Goal: Information Seeking & Learning: Find specific fact

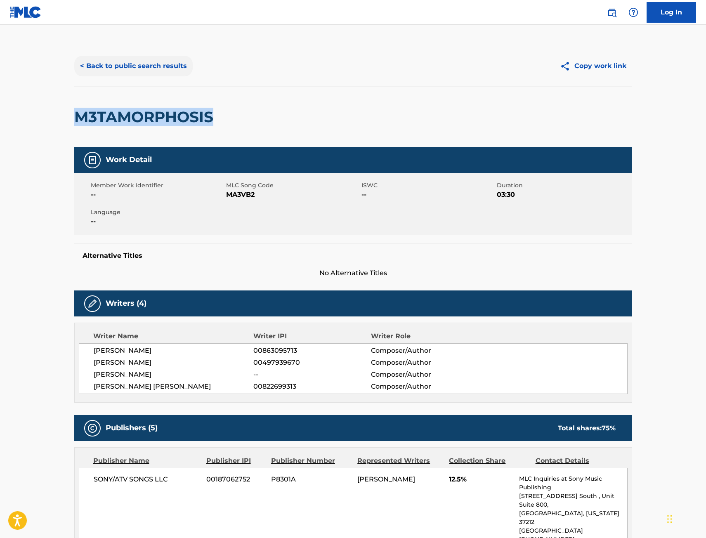
click at [148, 65] on button "< Back to public search results" at bounding box center [133, 66] width 118 height 21
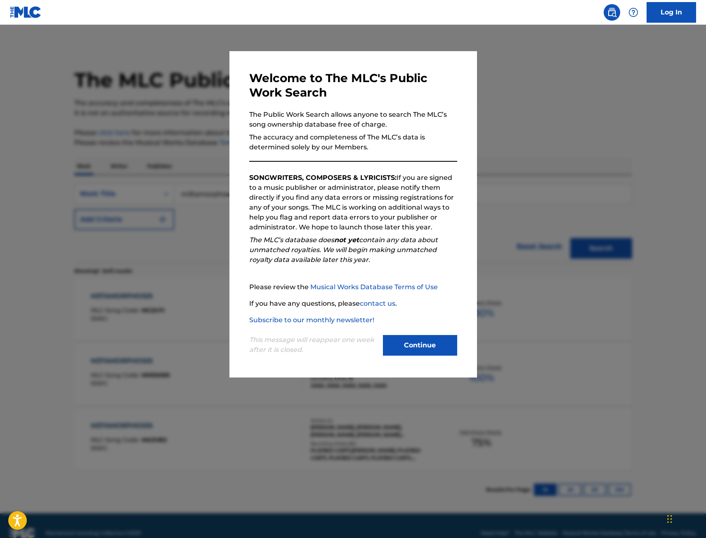
click at [116, 152] on div at bounding box center [353, 294] width 706 height 538
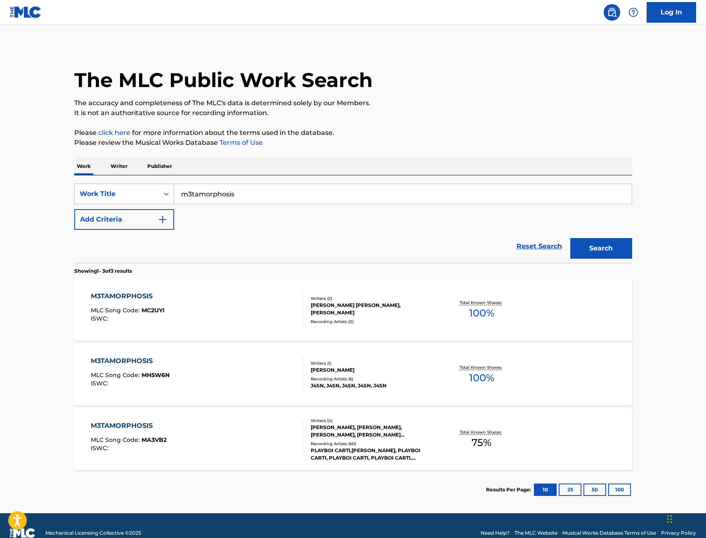
drag, startPoint x: 278, startPoint y: 197, endPoint x: 137, endPoint y: 202, distance: 141.7
click at [137, 202] on div "SearchWithCriteria67f3c37a-aa04-4bc9-8d35-f97a45b433be Work Title m3tamorphosis" at bounding box center [353, 194] width 558 height 21
paste input "FANGIRL"
type input "FANGIRL"
click at [140, 217] on button "Add Criteria" at bounding box center [124, 219] width 100 height 21
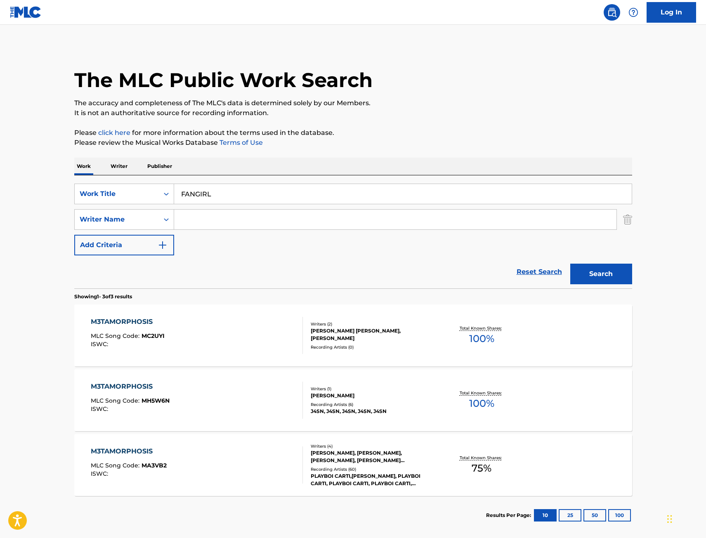
click at [218, 221] on input "Search Form" at bounding box center [395, 220] width 443 height 20
type input "[PERSON_NAME]"
click at [571, 264] on button "Search" at bounding box center [602, 274] width 62 height 21
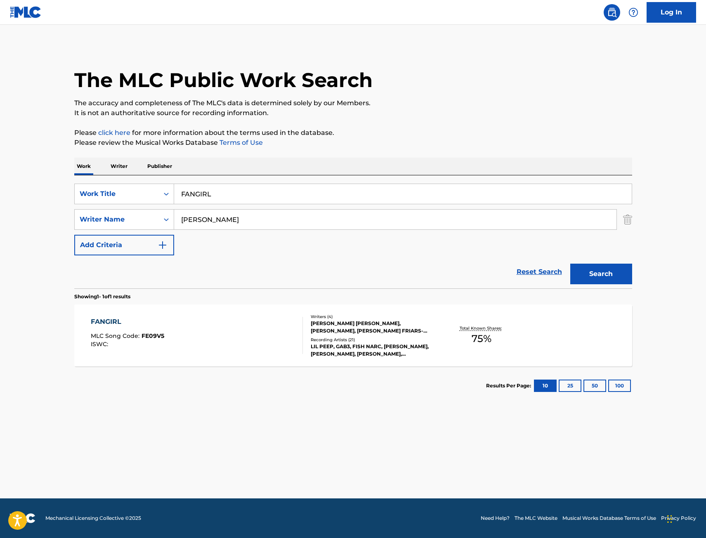
click at [222, 326] on div "FANGIRL MLC Song Code : FE09V5 ISWC :" at bounding box center [197, 335] width 212 height 37
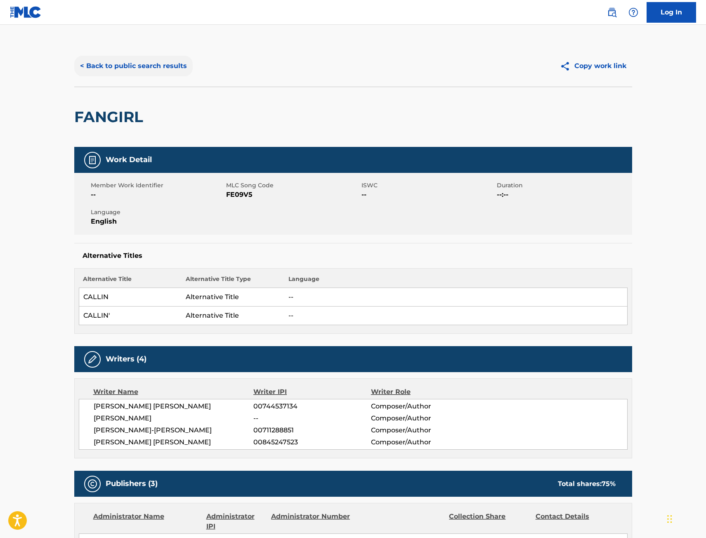
click at [137, 65] on button "< Back to public search results" at bounding box center [133, 66] width 118 height 21
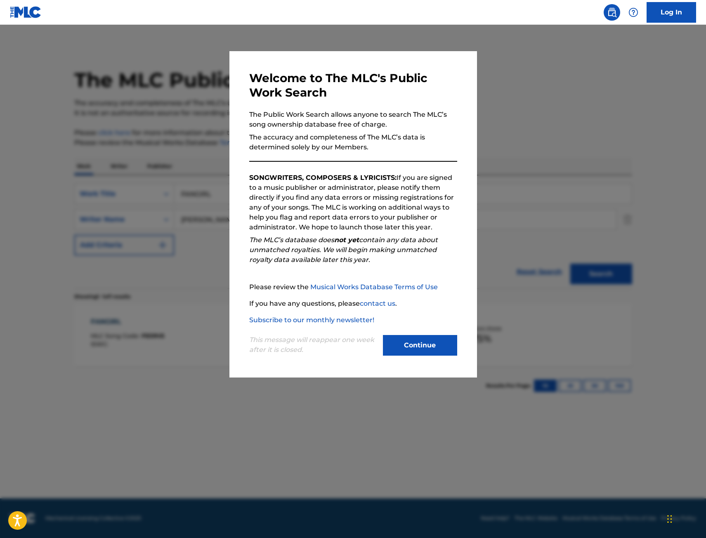
click at [147, 169] on div at bounding box center [353, 294] width 706 height 538
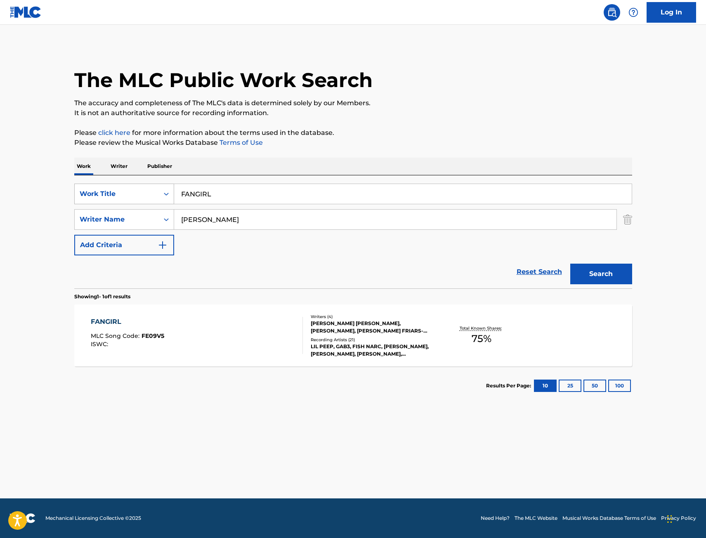
drag, startPoint x: 226, startPoint y: 198, endPoint x: 116, endPoint y: 195, distance: 109.8
click at [116, 195] on div "SearchWithCriteria67f3c37a-aa04-4bc9-8d35-f97a45b433be Work Title FANGIRL" at bounding box center [353, 194] width 558 height 21
click at [571, 264] on button "Search" at bounding box center [602, 274] width 62 height 21
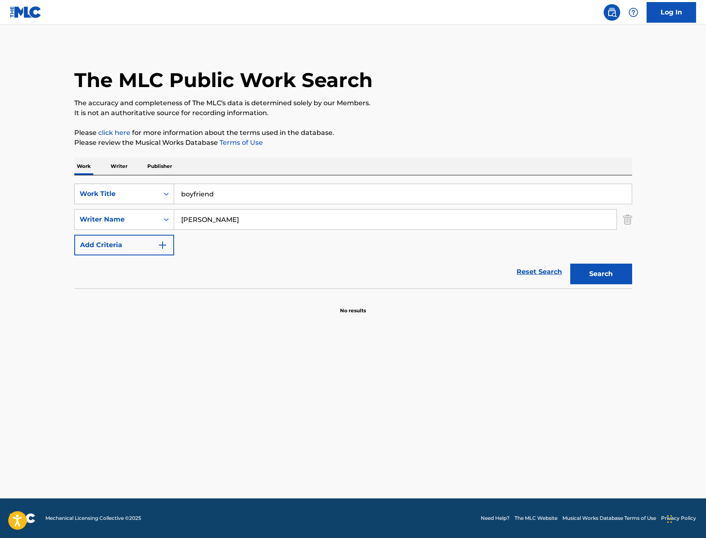
click at [111, 197] on div "SearchWithCriteria67f3c37a-aa04-4bc9-8d35-f97a45b433be Work Title boyfriend" at bounding box center [353, 194] width 558 height 21
click at [571, 264] on button "Search" at bounding box center [602, 274] width 62 height 21
drag, startPoint x: 209, startPoint y: 190, endPoint x: 77, endPoint y: 201, distance: 132.5
click at [76, 201] on div "SearchWithCriteria67f3c37a-aa04-4bc9-8d35-f97a45b433be Work Title GF" at bounding box center [353, 194] width 558 height 21
type input "spine"
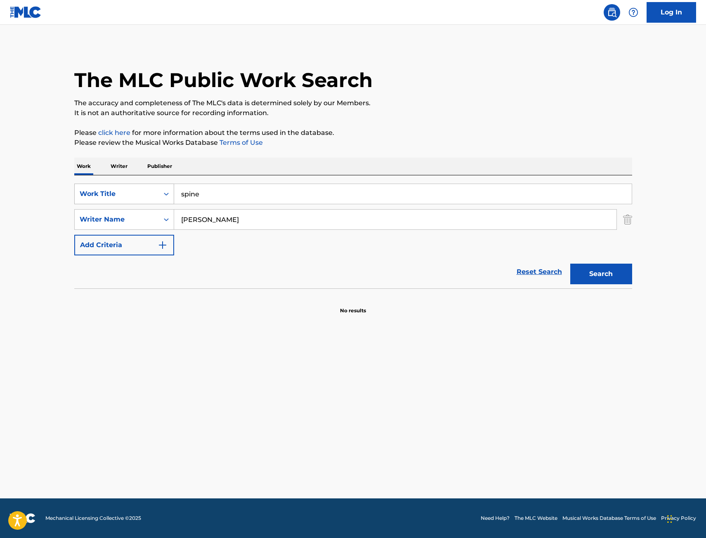
click at [571, 264] on button "Search" at bounding box center [602, 274] width 62 height 21
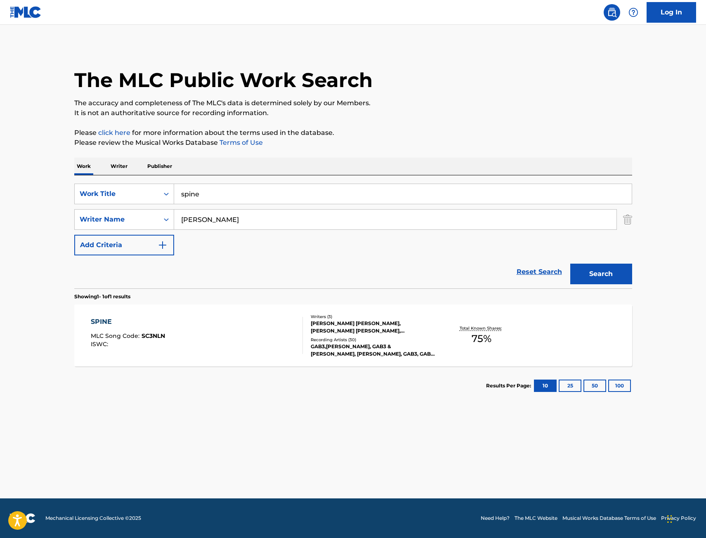
click at [288, 324] on div "SPINE MLC Song Code : SC3NLN ISWC :" at bounding box center [197, 335] width 212 height 37
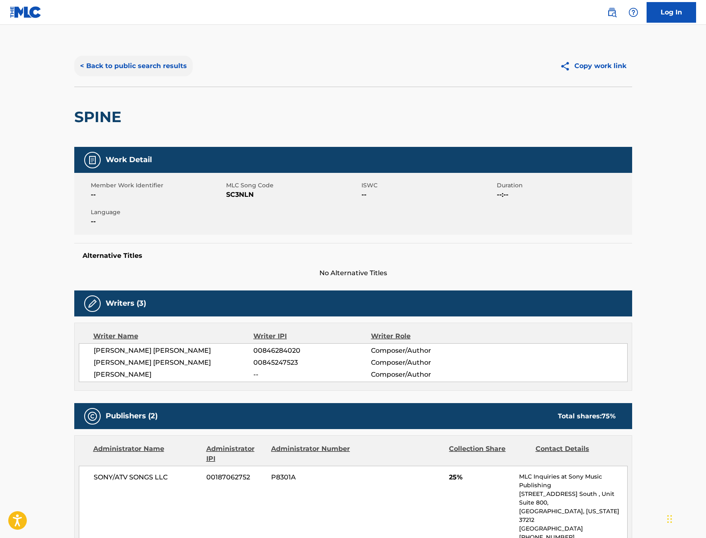
click at [147, 61] on button "< Back to public search results" at bounding box center [133, 66] width 118 height 21
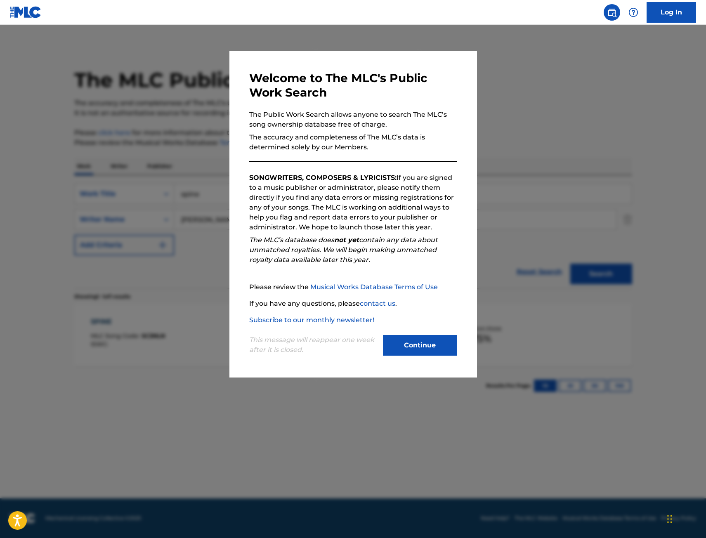
click at [215, 121] on div at bounding box center [353, 294] width 706 height 538
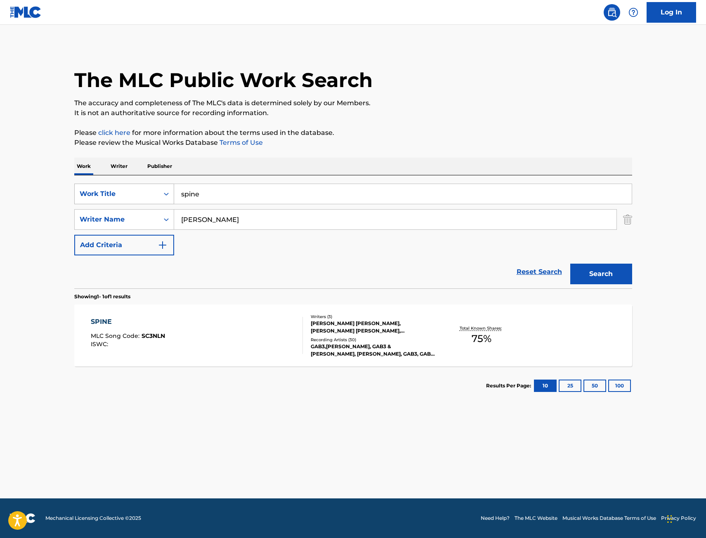
drag, startPoint x: 218, startPoint y: 198, endPoint x: 116, endPoint y: 201, distance: 102.8
click at [124, 201] on div "SearchWithCriteria67f3c37a-aa04-4bc9-8d35-f97a45b433be Work Title spine" at bounding box center [353, 194] width 558 height 21
type input "no type"
click at [571, 264] on button "Search" at bounding box center [602, 274] width 62 height 21
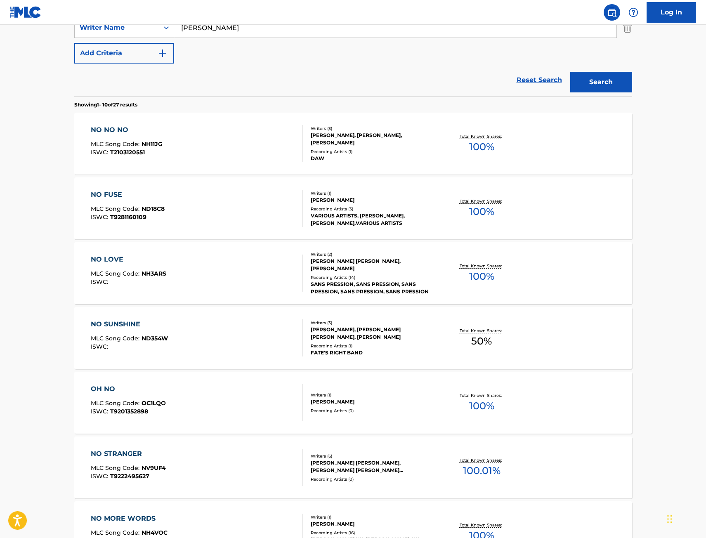
scroll to position [206, 0]
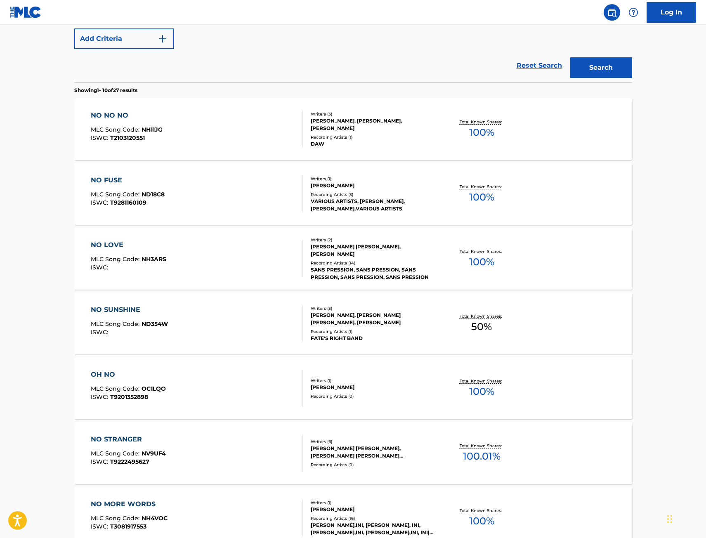
click at [18, 129] on main "The MLC Public Work Search The accuracy and completeness of The MLC's data is d…" at bounding box center [353, 304] width 706 height 972
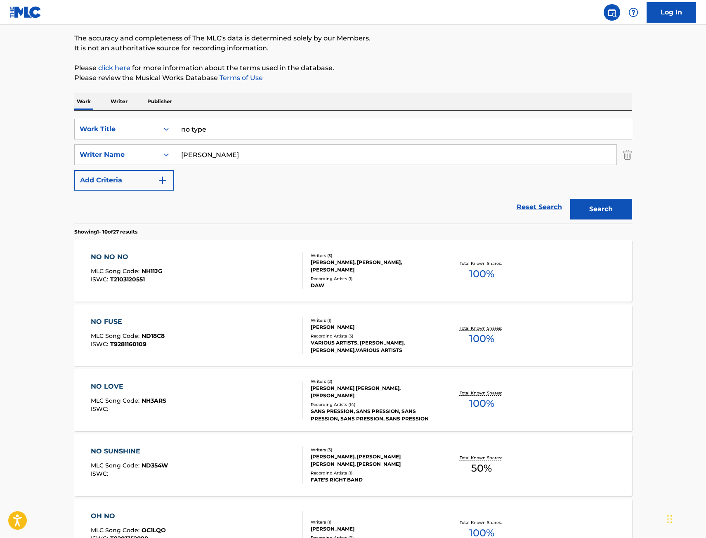
scroll to position [41, 0]
